Goal: Task Accomplishment & Management: Manage account settings

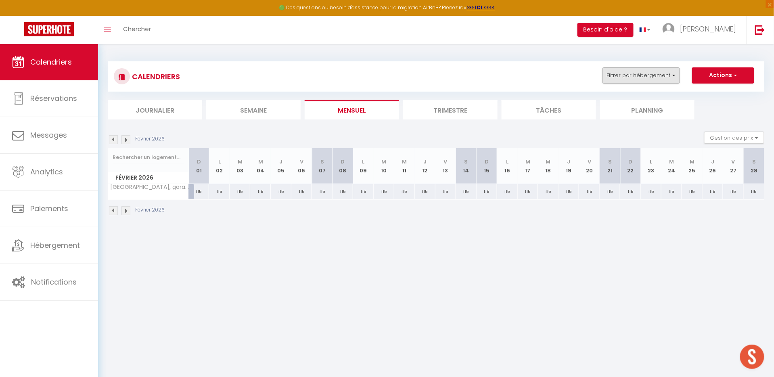
click at [632, 77] on button "Filtrer par hébergement" at bounding box center [640, 75] width 77 height 16
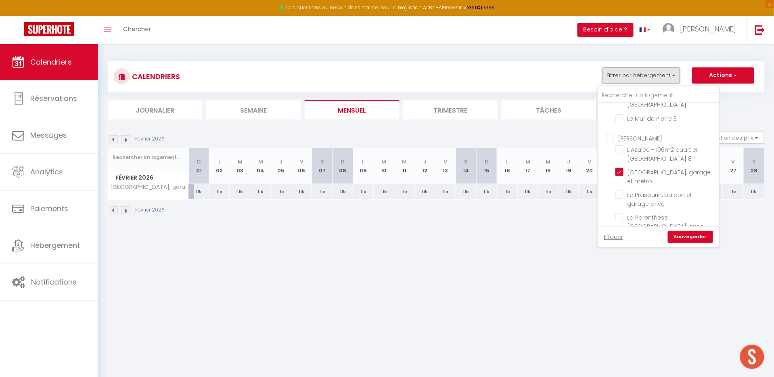
scroll to position [134, 0]
click at [622, 161] on input "[GEOGRAPHIC_DATA], garage et métro" at bounding box center [665, 165] width 101 height 8
checkbox input "false"
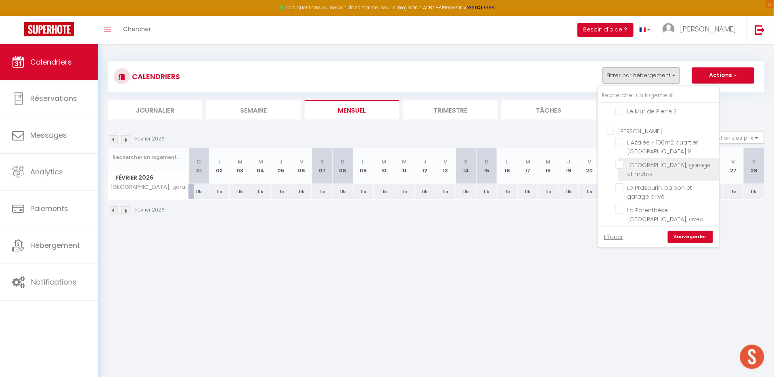
checkbox input "false"
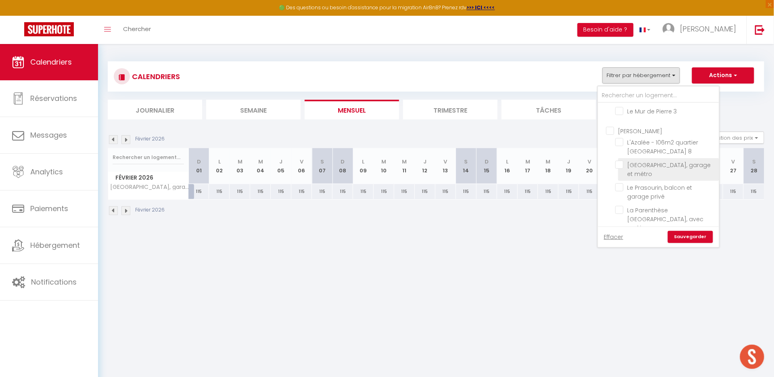
checkbox input "false"
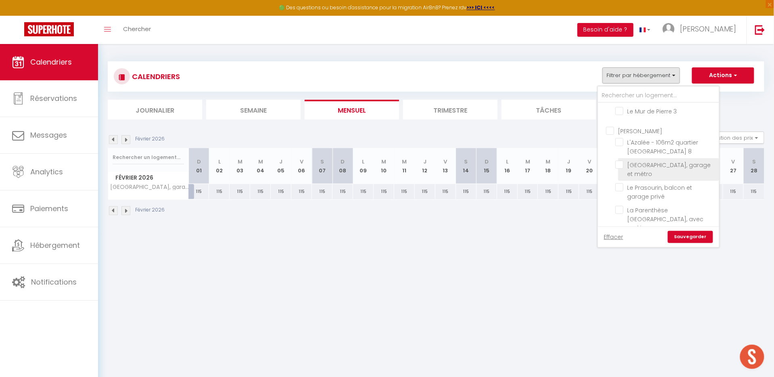
checkbox input "false"
click at [701, 237] on link "Sauvegarder" at bounding box center [690, 237] width 45 height 12
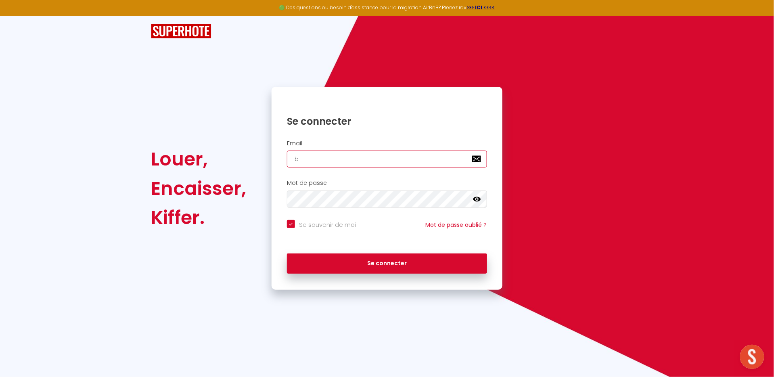
type input "bn"
checkbox input "true"
type input "bnbc"
checkbox input "true"
type input "bnbco"
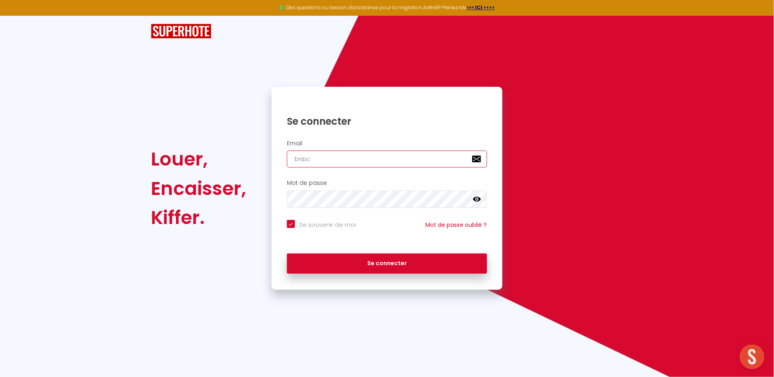
checkbox input "true"
type input "bnbcon"
checkbox input "true"
type input "bnbconc"
checkbox input "true"
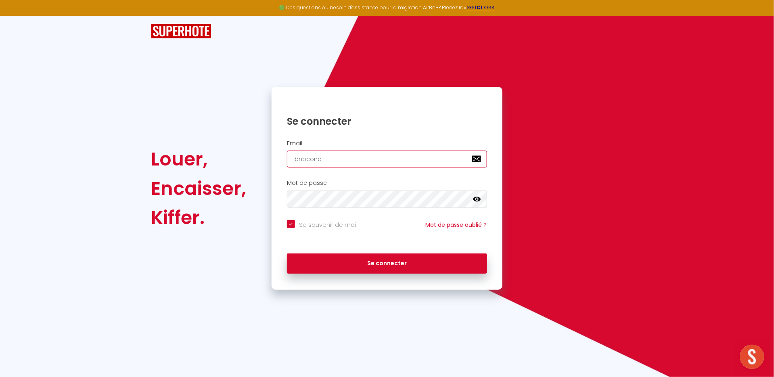
type input "bnbconci"
checkbox input "true"
type input "bnbconcie"
checkbox input "true"
type input "bnbconcierg"
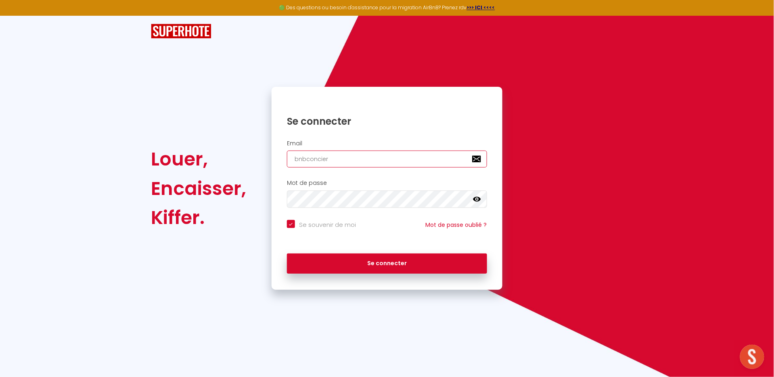
checkbox input "true"
type input "bnbconcierge"
checkbox input "true"
type input "bnbconcierger"
checkbox input "true"
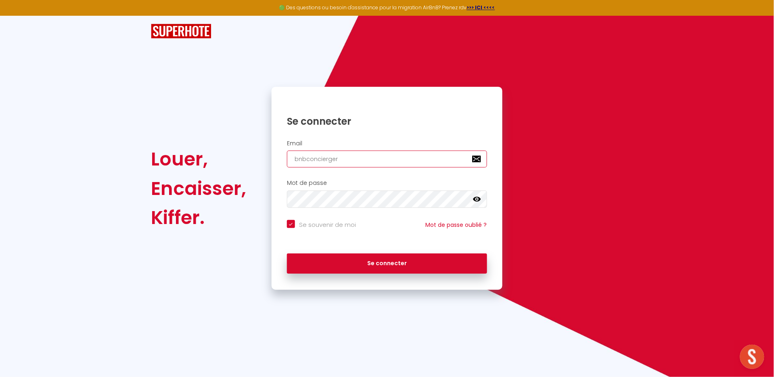
type input "bnbconciergeri"
checkbox input "true"
type input "bnbconciergerie"
checkbox input "true"
type input "bnbconciergerie."
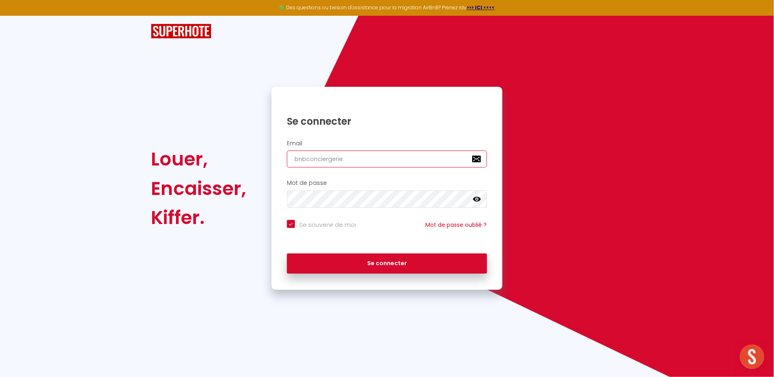
checkbox input "true"
type input "bnbconciergerie.r"
checkbox input "true"
type input "bnbconciergerie.rh"
checkbox input "true"
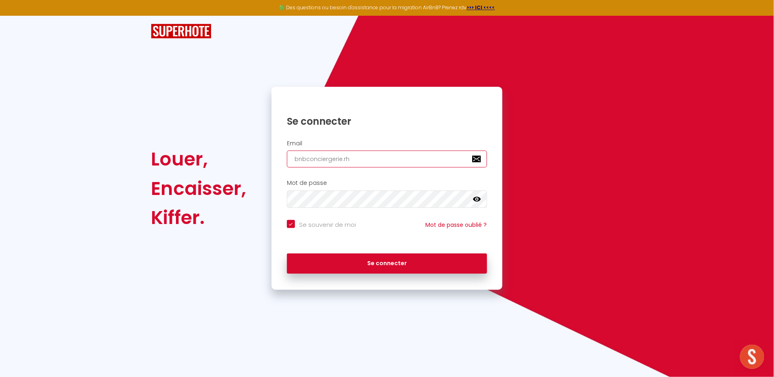
type input "bnbconciergerie.rho"
checkbox input "true"
type input "bnbconciergerie.rhon"
checkbox input "true"
type input "bnbconciergerie.rhone"
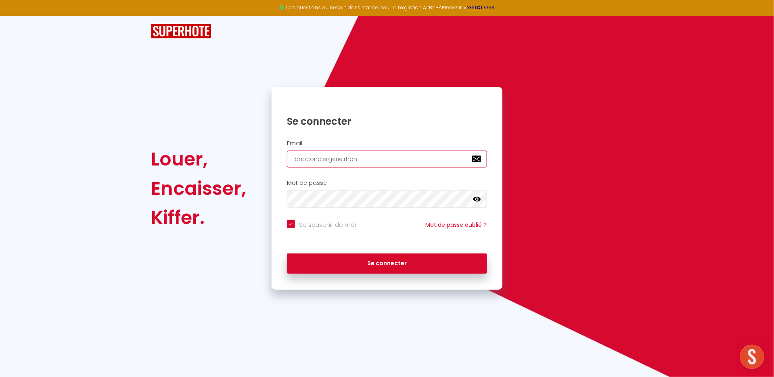
checkbox input "true"
type input "bnbconciergerie.rhone@"
checkbox input "true"
type input "bnbconciergerie.rhone@g"
checkbox input "true"
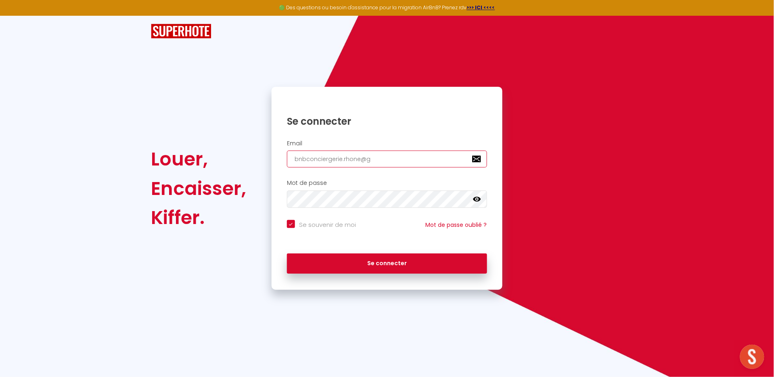
type input "bnbconciergerie.rhone@gm"
checkbox input "true"
type input "bnbconciergerie.rhone@gma"
checkbox input "true"
type input "bnbconciergerie.rhone@gmai"
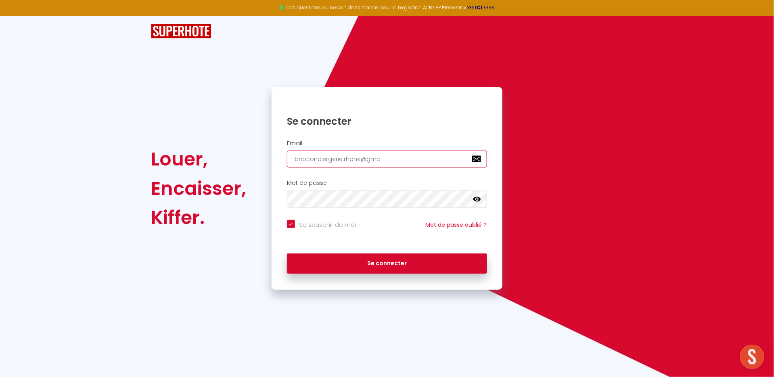
checkbox input "true"
type input "[EMAIL_ADDRESS]"
checkbox input "true"
type input "[EMAIL_ADDRESS]."
checkbox input "true"
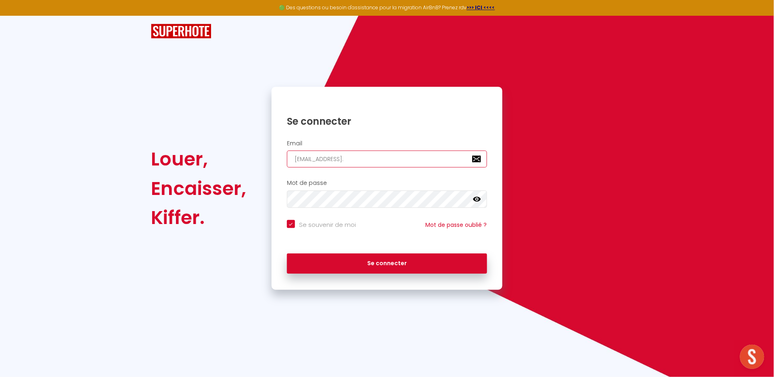
type input "bnbconciergerie.rhone@gmail.c"
checkbox input "true"
type input "[EMAIL_ADDRESS][DOMAIN_NAME]"
checkbox input "true"
type input "[EMAIL_ADDRESS][DOMAIN_NAME]"
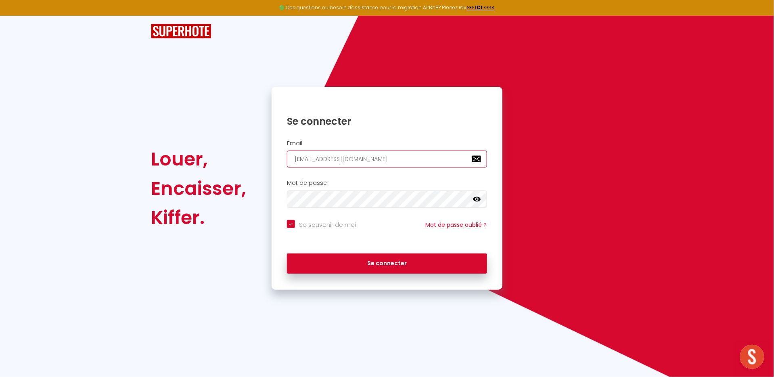
checkbox input "true"
type input "[EMAIL_ADDRESS][DOMAIN_NAME]"
click at [387, 262] on button "Se connecter" at bounding box center [387, 263] width 200 height 20
checkbox input "true"
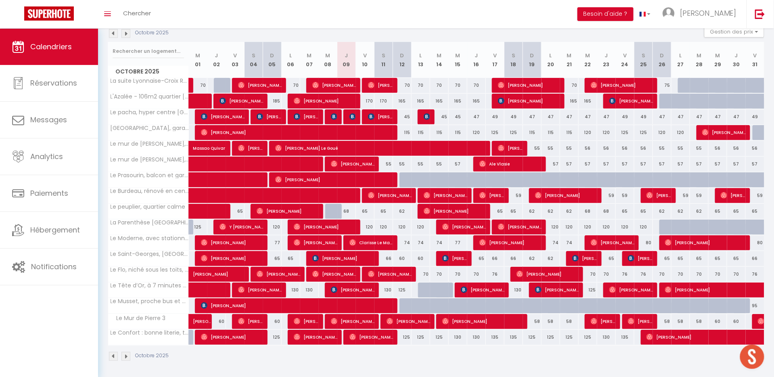
scroll to position [93, 0]
